Goal: Check status: Check status

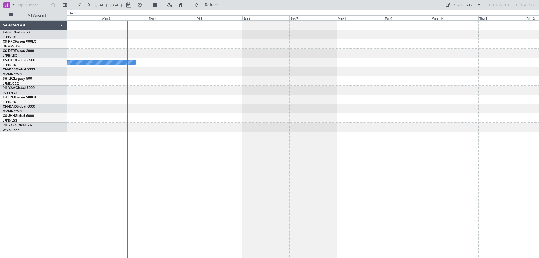
click at [451, 145] on div "No Crew" at bounding box center [303, 140] width 472 height 238
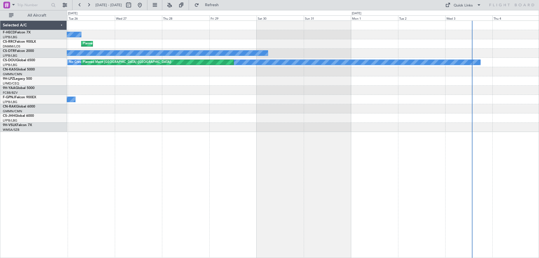
click at [454, 109] on div "No Crew Planned Maint [GEOGRAPHIC_DATA] ([GEOGRAPHIC_DATA]) No Crew No Crew Pla…" at bounding box center [303, 76] width 472 height 111
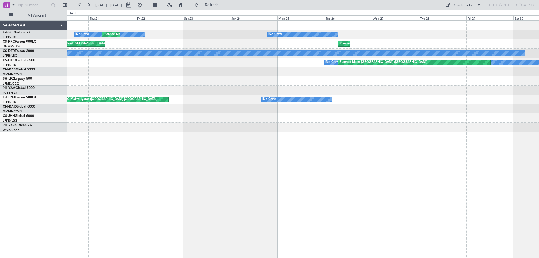
click at [401, 110] on div at bounding box center [303, 108] width 472 height 9
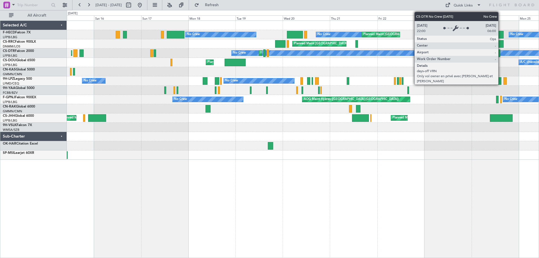
click at [158, 123] on div "No Crew Planned Maint [GEOGRAPHIC_DATA] ([GEOGRAPHIC_DATA]) No Crew Planned Mai…" at bounding box center [303, 90] width 472 height 139
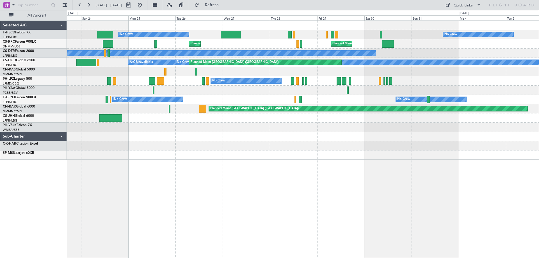
click at [0, 131] on html "[DATE] - [DATE] Refresh Quick Links All Aircraft No Crew No Crew Planned Maint …" at bounding box center [269, 129] width 539 height 258
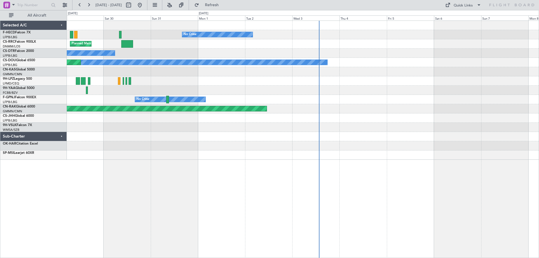
click at [118, 102] on div "No Crew Planned Maint [GEOGRAPHIC_DATA] ([GEOGRAPHIC_DATA]) No Crew No Crew Pla…" at bounding box center [303, 90] width 472 height 139
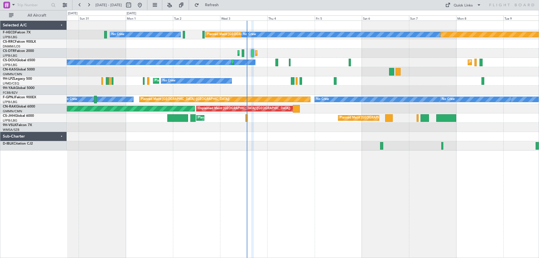
click at [263, 82] on div "No Crew Planned Maint [GEOGRAPHIC_DATA] ([GEOGRAPHIC_DATA]) No Crew Planned Mai…" at bounding box center [303, 86] width 472 height 130
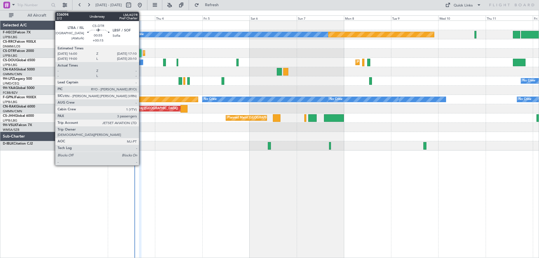
click at [142, 54] on div at bounding box center [140, 53] width 3 height 8
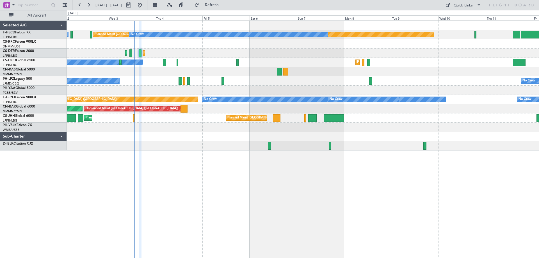
click at [140, 54] on div at bounding box center [140, 53] width 3 height 8
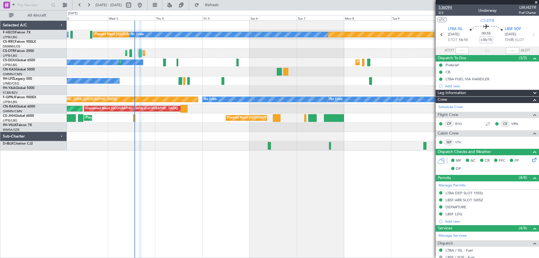
click at [448, 8] on span "536094" at bounding box center [445, 7] width 13 height 6
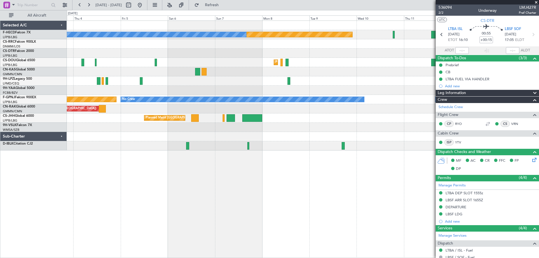
click at [263, 71] on div "Planned Maint [GEOGRAPHIC_DATA] ([GEOGRAPHIC_DATA]) No Crew No Crew Planned Mai…" at bounding box center [303, 86] width 472 height 130
click at [297, 76] on div "Planned Maint [GEOGRAPHIC_DATA] ([GEOGRAPHIC_DATA]) No Crew No Crew Planned Mai…" at bounding box center [303, 86] width 472 height 130
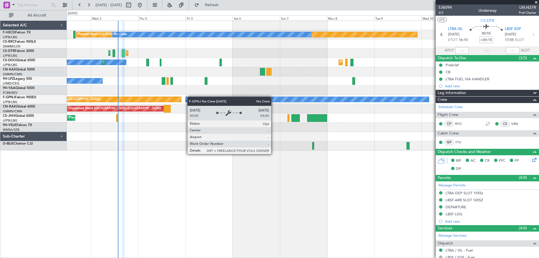
click at [238, 102] on div "Planned Maint [GEOGRAPHIC_DATA] ([GEOGRAPHIC_DATA]) No Crew No Crew Planned Mai…" at bounding box center [303, 86] width 472 height 130
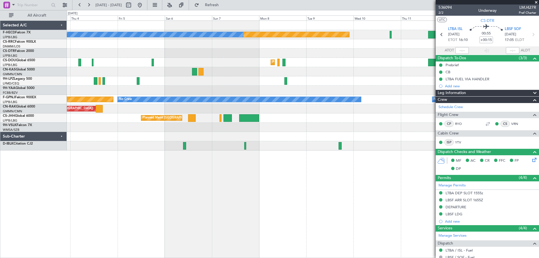
click at [162, 39] on div "Planned Maint [GEOGRAPHIC_DATA] ([GEOGRAPHIC_DATA]) No Crew No Crew Planned Mai…" at bounding box center [303, 86] width 472 height 130
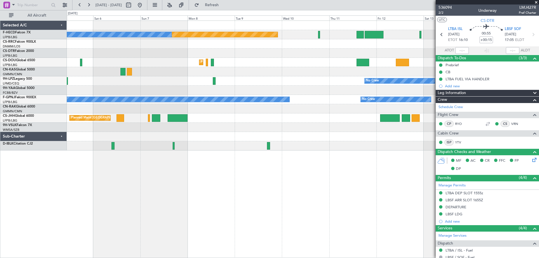
click at [285, 42] on div at bounding box center [303, 43] width 472 height 9
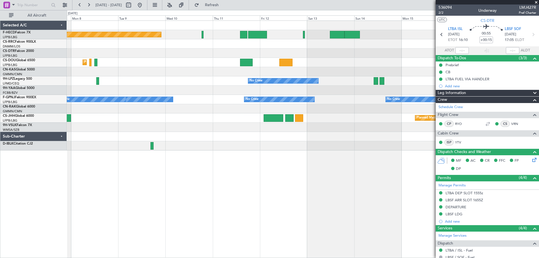
click at [250, 49] on div "Planned Maint [GEOGRAPHIC_DATA] ([GEOGRAPHIC_DATA]) No Crew No Crew Planned Mai…" at bounding box center [303, 86] width 472 height 130
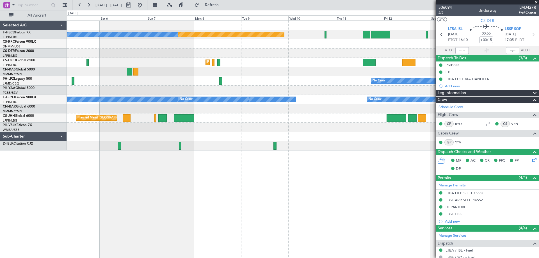
click at [232, 62] on div "Planned Maint [GEOGRAPHIC_DATA] ([GEOGRAPHIC_DATA]) No Crew Planned Maint Sofia…" at bounding box center [303, 86] width 472 height 130
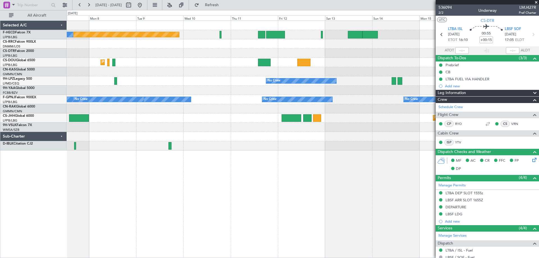
click at [233, 86] on div "Planned Maint [GEOGRAPHIC_DATA] ([GEOGRAPHIC_DATA]) No Crew No Crew Planned Mai…" at bounding box center [303, 86] width 472 height 130
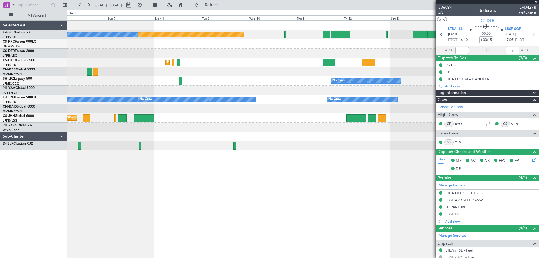
click at [189, 47] on div at bounding box center [303, 43] width 472 height 9
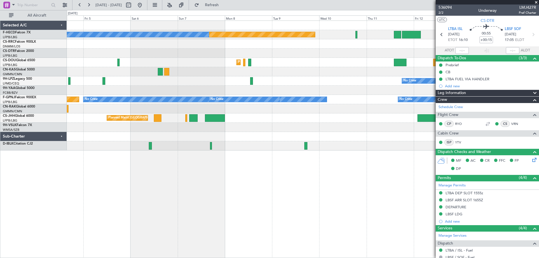
click at [310, 40] on div at bounding box center [303, 43] width 472 height 9
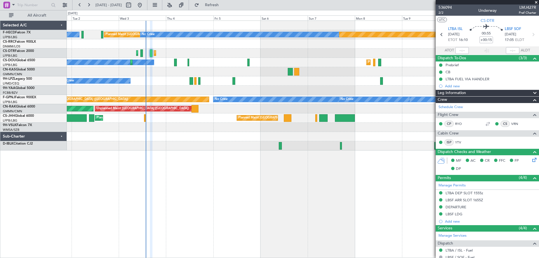
click at [260, 67] on div "Planned Maint [GEOGRAPHIC_DATA] ([GEOGRAPHIC_DATA]) No Crew No Crew Planned Mai…" at bounding box center [303, 86] width 472 height 130
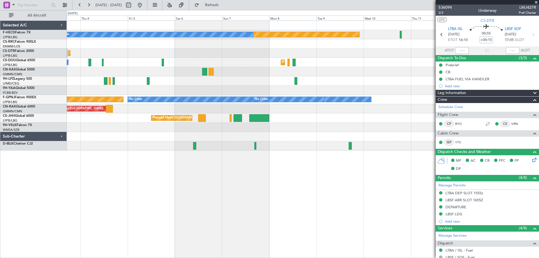
click at [206, 81] on div "Planned Maint [GEOGRAPHIC_DATA] ([GEOGRAPHIC_DATA]) No Crew No Crew Planned Mai…" at bounding box center [303, 86] width 472 height 130
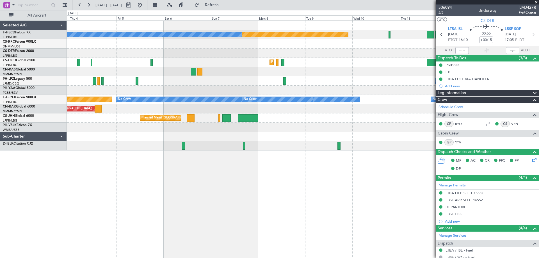
click at [275, 66] on div "Planned Maint [GEOGRAPHIC_DATA] ([GEOGRAPHIC_DATA]) No Crew No Crew Planned Mai…" at bounding box center [303, 86] width 472 height 130
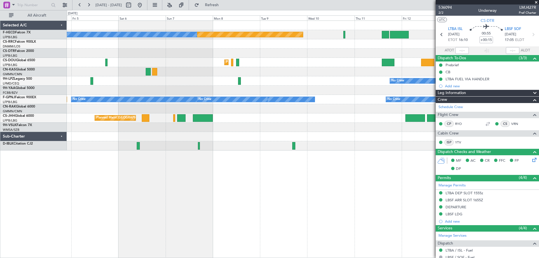
click at [262, 104] on div "No Crew No Crew Planned Maint [GEOGRAPHIC_DATA] ([GEOGRAPHIC_DATA]) No Crew No …" at bounding box center [303, 99] width 472 height 9
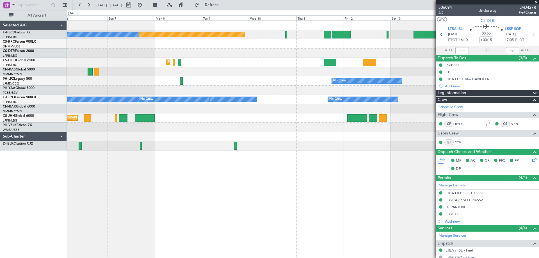
click at [245, 52] on div "Planned Maint [GEOGRAPHIC_DATA] ([GEOGRAPHIC_DATA]) No Crew Planned Maint Sofia…" at bounding box center [303, 86] width 472 height 130
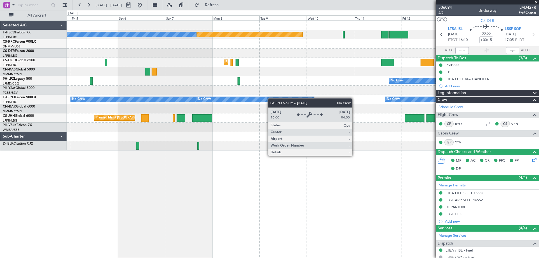
click at [228, 111] on div "Planned Maint [GEOGRAPHIC_DATA] ([GEOGRAPHIC_DATA]) No Crew Planned Maint Sofia…" at bounding box center [303, 86] width 472 height 130
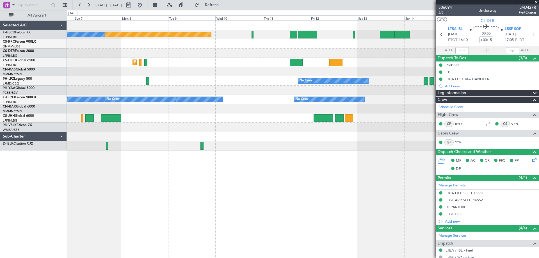
click at [242, 76] on div "Planned Maint [GEOGRAPHIC_DATA] ([GEOGRAPHIC_DATA]) No Crew Planned Maint [GEOG…" at bounding box center [303, 86] width 472 height 130
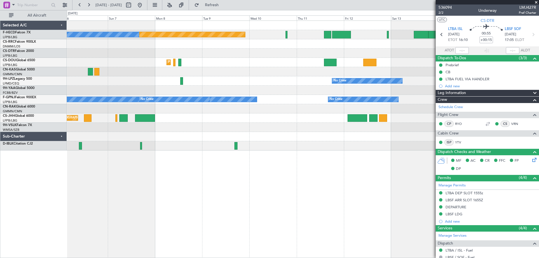
click at [246, 85] on div "Planned Maint [GEOGRAPHIC_DATA] ([GEOGRAPHIC_DATA]) No Crew Planned Maint Sofia…" at bounding box center [303, 86] width 472 height 130
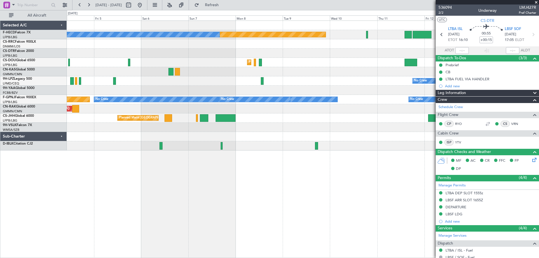
click at [259, 55] on div "Planned Maint [GEOGRAPHIC_DATA] ([GEOGRAPHIC_DATA]) No Crew No Crew Planned Mai…" at bounding box center [303, 86] width 472 height 130
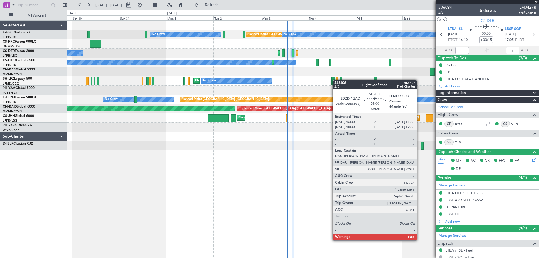
click at [344, 80] on div "Planned Maint [GEOGRAPHIC_DATA] ([GEOGRAPHIC_DATA]) No Crew No Crew Planned Mai…" at bounding box center [303, 86] width 472 height 130
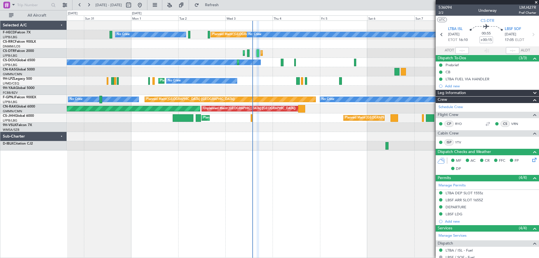
click at [260, 84] on div "Planned Maint [GEOGRAPHIC_DATA] ([GEOGRAPHIC_DATA]) No Crew No Crew Planned Mai…" at bounding box center [303, 86] width 472 height 130
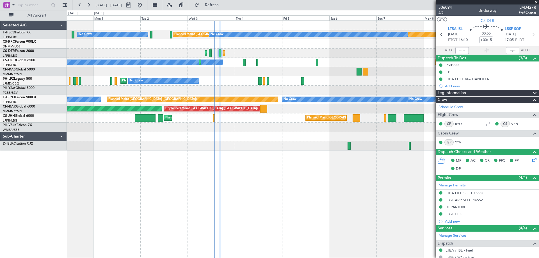
click at [222, 82] on div "Planned Maint [GEOGRAPHIC_DATA] ([GEOGRAPHIC_DATA]) No Crew No Crew Planned Mai…" at bounding box center [303, 86] width 472 height 130
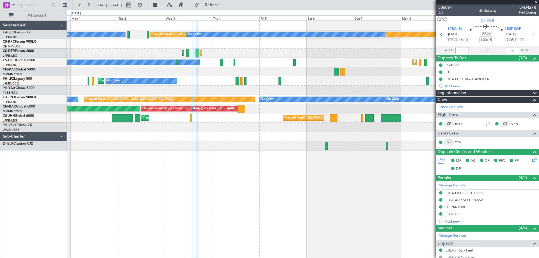
click at [309, 51] on div "Planned Maint [GEOGRAPHIC_DATA] ([GEOGRAPHIC_DATA]) No Crew No Crew Planned Mai…" at bounding box center [303, 86] width 472 height 130
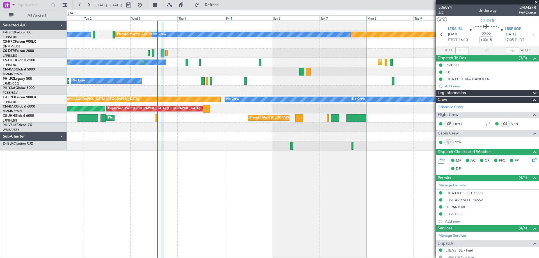
click at [318, 54] on div "Planned Maint [GEOGRAPHIC_DATA] ([GEOGRAPHIC_DATA]) No Crew No Crew Planned Mai…" at bounding box center [303, 86] width 472 height 130
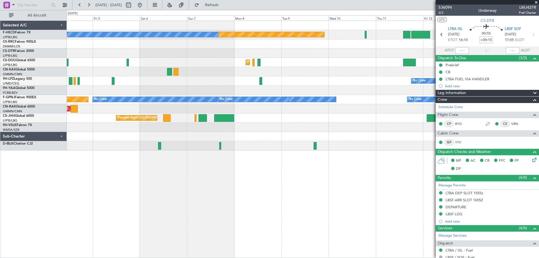
click at [303, 60] on div "Planned Maint [GEOGRAPHIC_DATA] ([GEOGRAPHIC_DATA]) No Crew No Crew Planned Mai…" at bounding box center [303, 86] width 472 height 130
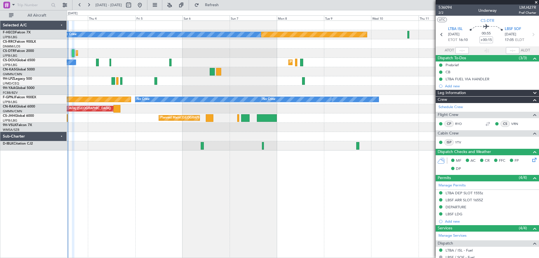
click at [213, 52] on div "Planned Maint [GEOGRAPHIC_DATA] ([GEOGRAPHIC_DATA]) No Crew No Crew Planned Mai…" at bounding box center [303, 86] width 472 height 130
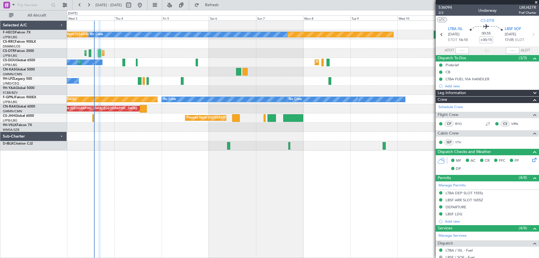
click at [230, 31] on div "Planned Maint [GEOGRAPHIC_DATA] ([GEOGRAPHIC_DATA]) No Crew No Crew Planned Mai…" at bounding box center [303, 86] width 472 height 130
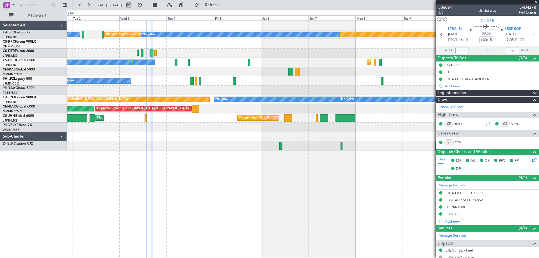
click at [147, 185] on div "Planned Maint [GEOGRAPHIC_DATA] ([GEOGRAPHIC_DATA]) No Crew No Crew Planned Mai…" at bounding box center [303, 140] width 472 height 238
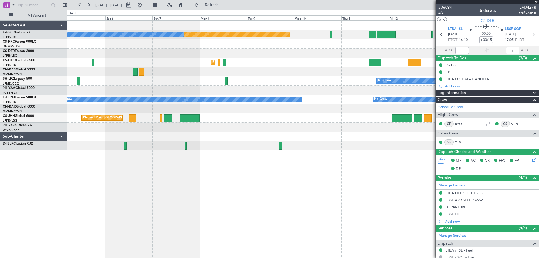
click at [535, 2] on span at bounding box center [537, 2] width 6 height 5
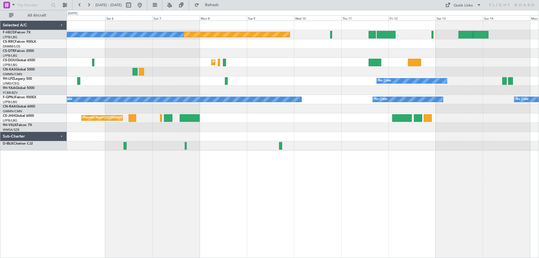
type input "0"
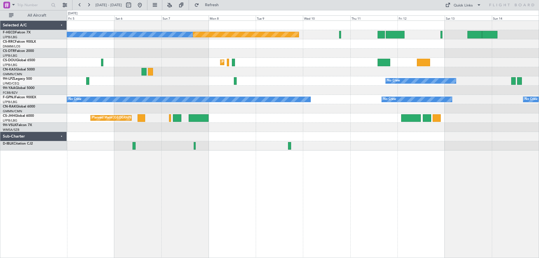
click at [422, 54] on div "Planned Maint [GEOGRAPHIC_DATA] ([GEOGRAPHIC_DATA]) No Crew Planned Maint Sofia…" at bounding box center [303, 86] width 472 height 130
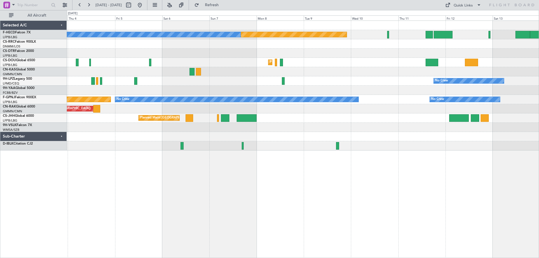
click at [310, 86] on div "Planned Maint [GEOGRAPHIC_DATA] ([GEOGRAPHIC_DATA]) No Crew No Crew Planned Mai…" at bounding box center [303, 86] width 472 height 130
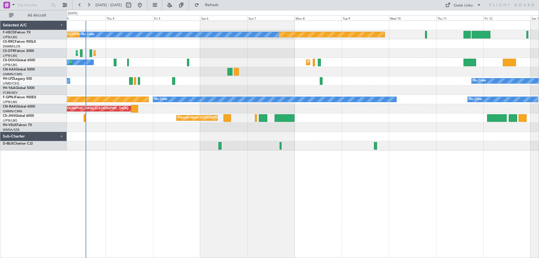
click at [296, 122] on div "Planned Maint [GEOGRAPHIC_DATA] ([GEOGRAPHIC_DATA]) No Crew No Crew Planned Mai…" at bounding box center [303, 86] width 472 height 130
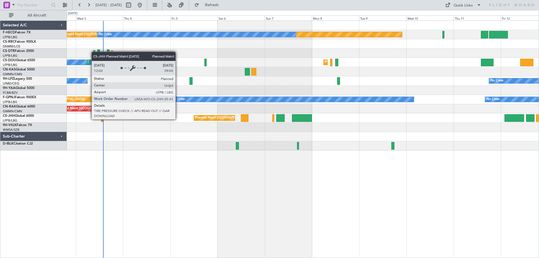
click at [215, 117] on div "Planned Maint [GEOGRAPHIC_DATA] ([GEOGRAPHIC_DATA])" at bounding box center [239, 118] width 88 height 8
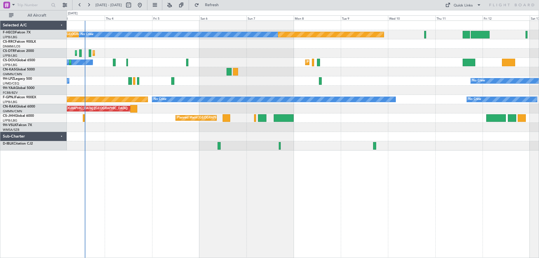
click at [326, 137] on div "Planned Maint [GEOGRAPHIC_DATA] ([GEOGRAPHIC_DATA]) No Crew No Crew Planned Mai…" at bounding box center [303, 86] width 472 height 130
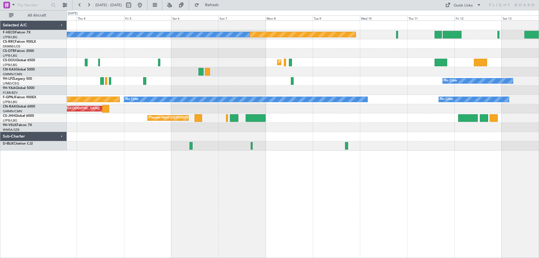
click at [351, 71] on div "Planned Maint [GEOGRAPHIC_DATA] ([GEOGRAPHIC_DATA]) No Crew No Crew Planned Mai…" at bounding box center [303, 86] width 472 height 130
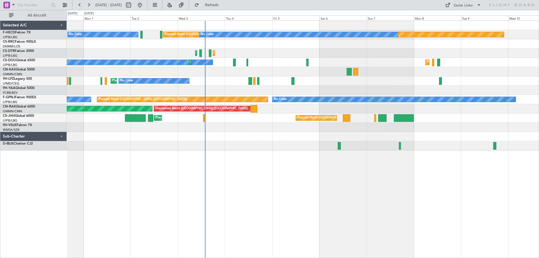
click at [228, 63] on div "Planned Maint [GEOGRAPHIC_DATA] ([GEOGRAPHIC_DATA]) No Crew No Crew Planned Mai…" at bounding box center [303, 86] width 472 height 130
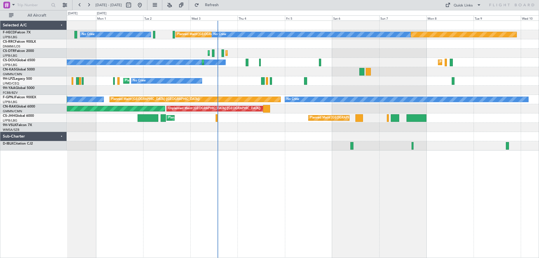
click at [262, 63] on div "Planned Maint [GEOGRAPHIC_DATA] ([GEOGRAPHIC_DATA]) No Crew No Crew Planned Mai…" at bounding box center [303, 86] width 472 height 130
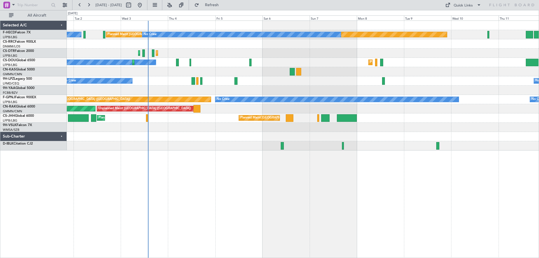
click at [245, 89] on div "Planned Maint [GEOGRAPHIC_DATA] ([GEOGRAPHIC_DATA]) No Crew No Crew Planned Mai…" at bounding box center [303, 86] width 472 height 130
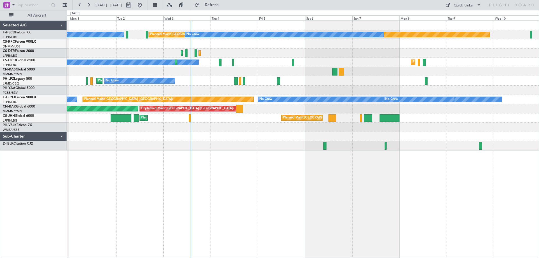
click at [337, 76] on div "Planned Maint [GEOGRAPHIC_DATA] ([GEOGRAPHIC_DATA]) No Crew No Crew Planned Mai…" at bounding box center [303, 86] width 472 height 130
